Goal: Task Accomplishment & Management: Manage account settings

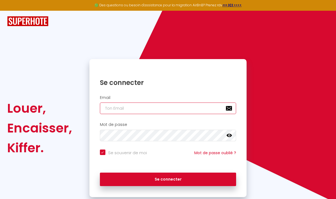
type input "[EMAIL_ADDRESS][DOMAIN_NAME]"
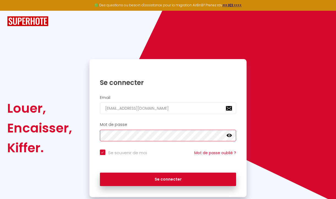
click at [168, 179] on button "Se connecter" at bounding box center [168, 180] width 137 height 14
checkbox input "true"
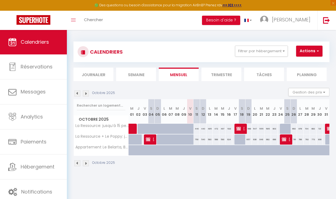
click at [85, 96] on img at bounding box center [86, 94] width 6 height 6
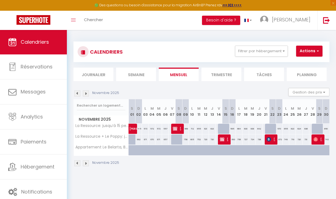
click at [85, 96] on img at bounding box center [86, 94] width 6 height 6
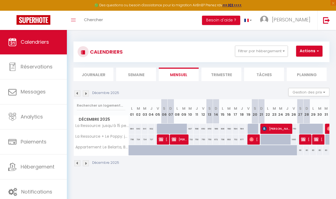
click at [85, 96] on img at bounding box center [86, 94] width 6 height 6
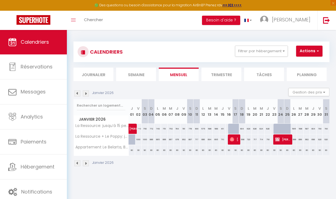
click at [85, 96] on img at bounding box center [86, 94] width 6 height 6
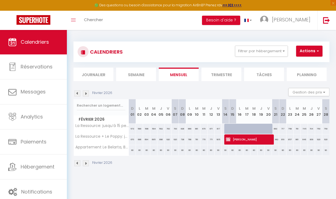
click at [85, 96] on img at bounding box center [86, 94] width 6 height 6
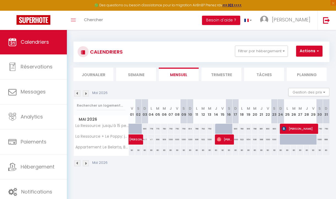
click at [85, 96] on img at bounding box center [86, 94] width 6 height 6
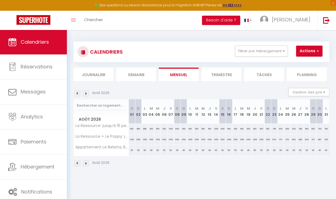
click at [85, 96] on img at bounding box center [86, 94] width 6 height 6
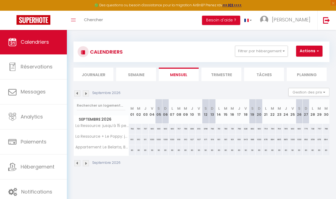
click at [85, 96] on img at bounding box center [86, 94] width 6 height 6
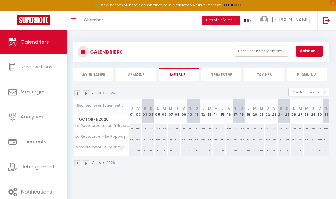
click at [85, 96] on img at bounding box center [86, 94] width 6 height 6
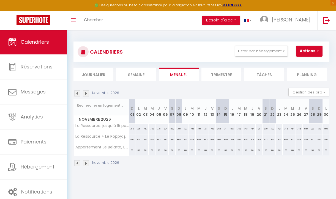
click at [85, 96] on img at bounding box center [86, 94] width 6 height 6
